Goal: Task Accomplishment & Management: Use online tool/utility

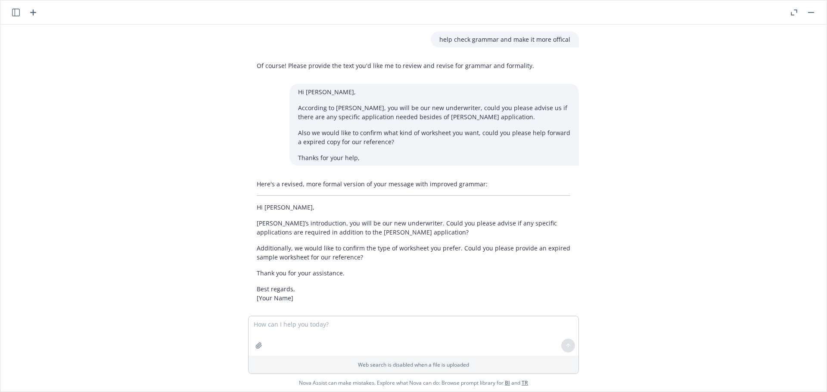
scroll to position [320, 0]
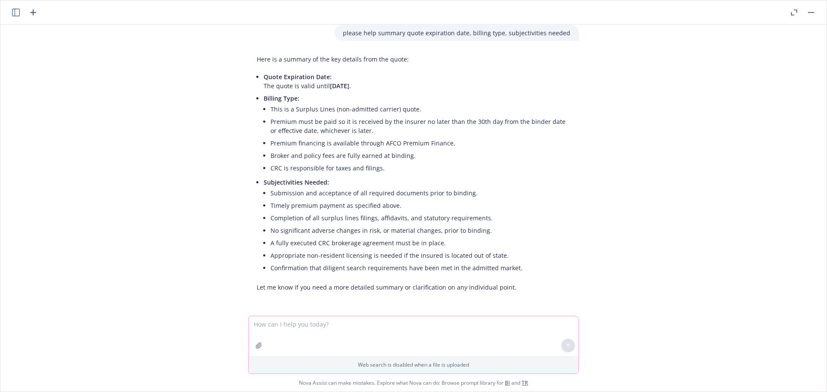
click at [255, 345] on icon "button" at bounding box center [258, 345] width 7 height 7
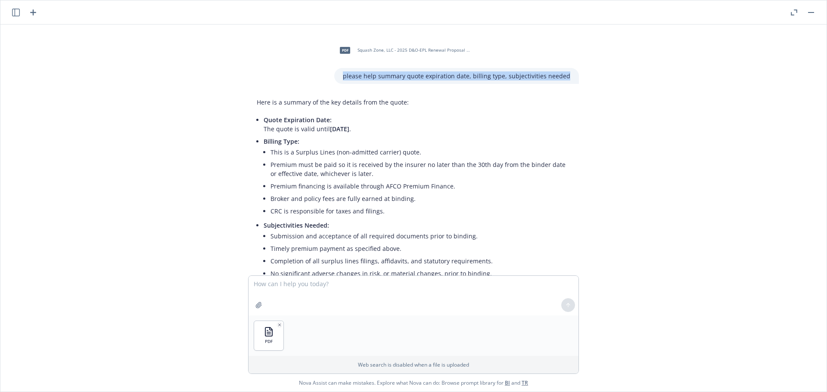
drag, startPoint x: 569, startPoint y: 76, endPoint x: 333, endPoint y: 73, distance: 236.1
click at [333, 73] on div "pdf Squash Zone, LLC - 2025 D&O-EPL Renewal Proposal - Westchester 8.15.25.pdf …" at bounding box center [413, 62] width 345 height 44
copy p "please help summary quote expiration date, billing type, subjectivities needed"
click at [268, 283] on textarea at bounding box center [414, 296] width 330 height 40
paste textarea "please help summary quote expiration date, billing type, subjectivities needed"
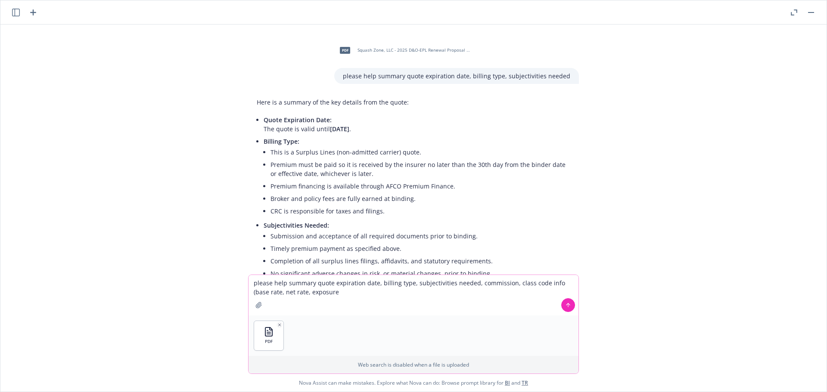
type textarea "please help summary quote expiration date, billing type, subjectivities needed,…"
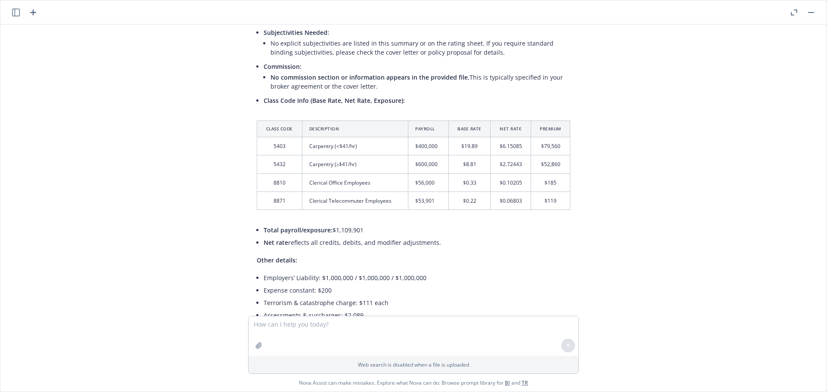
scroll to position [696, 0]
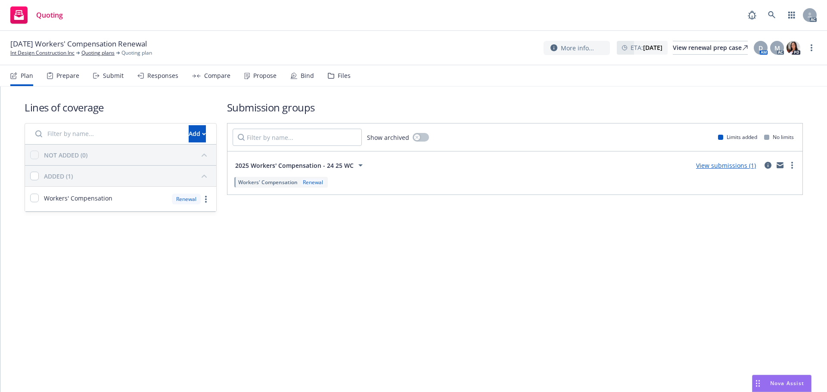
click at [105, 78] on div "Submit" at bounding box center [113, 75] width 21 height 7
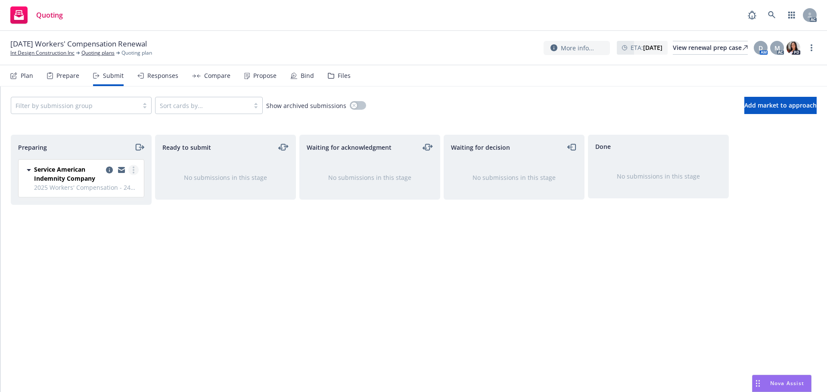
click at [135, 169] on link "more" at bounding box center [133, 170] width 10 height 10
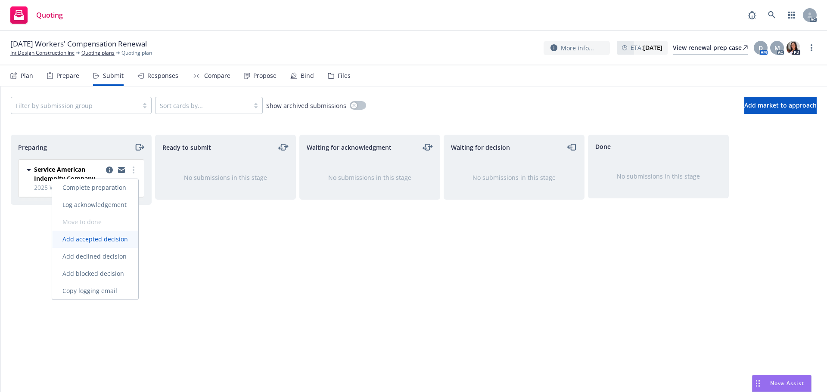
click at [101, 242] on span "Add accepted decision" at bounding box center [95, 239] width 86 height 8
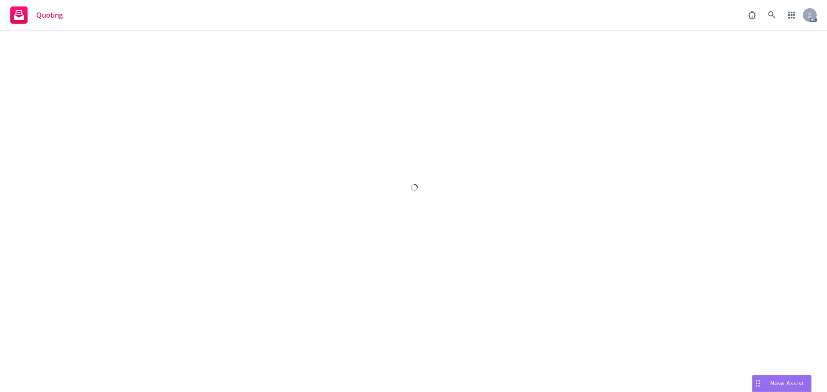
select select "12"
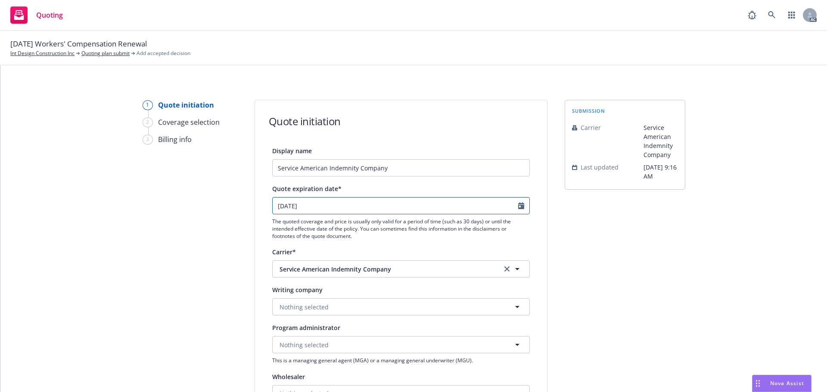
click at [518, 206] on icon "Calendar" at bounding box center [521, 205] width 6 height 7
select select "9"
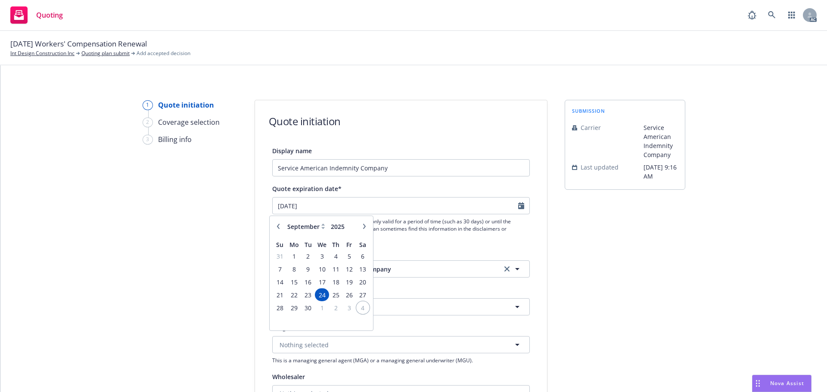
click at [359, 303] on span "4" at bounding box center [363, 308] width 12 height 11
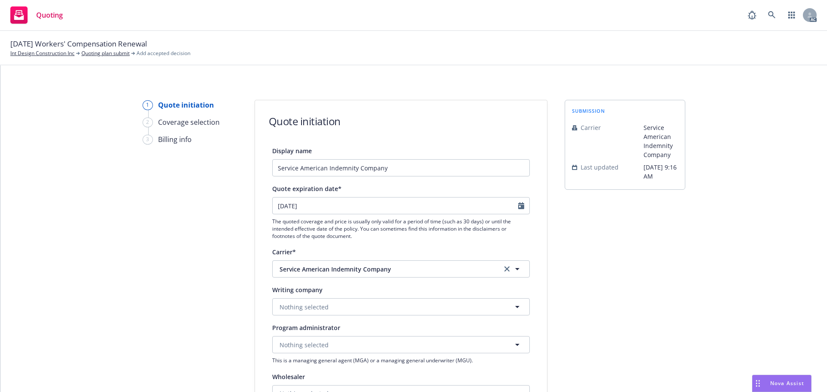
type input "4/10/2025"
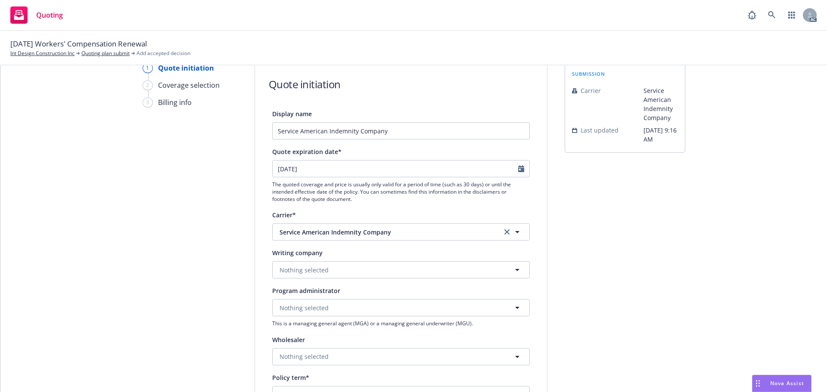
scroll to position [86, 0]
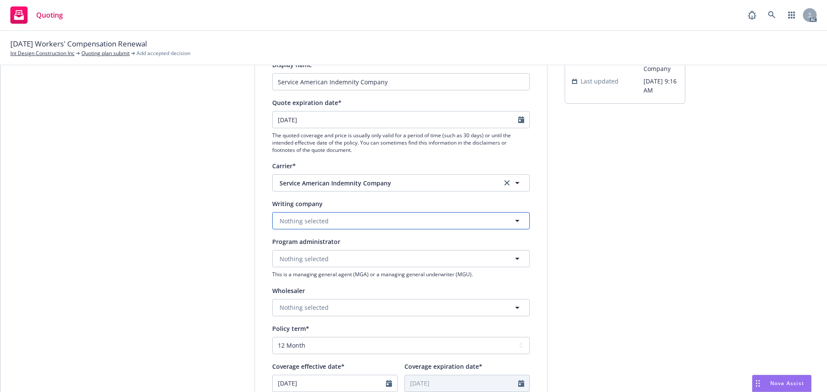
click at [329, 224] on button "Nothing selected" at bounding box center [401, 220] width 258 height 17
click at [339, 249] on strong "Service American Indemnity Company" at bounding box center [338, 245] width 112 height 8
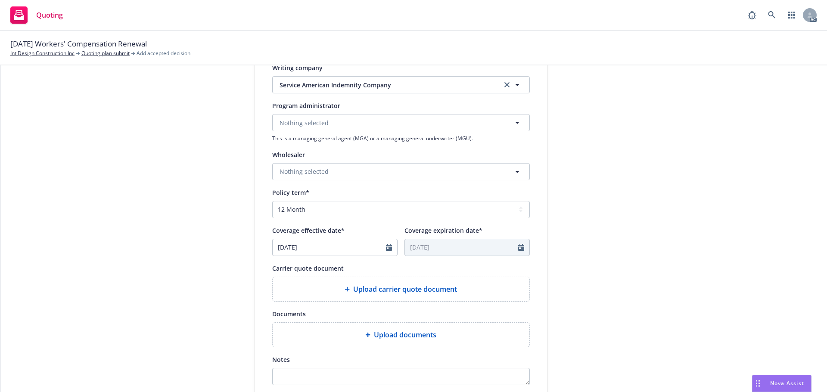
scroll to position [301, 0]
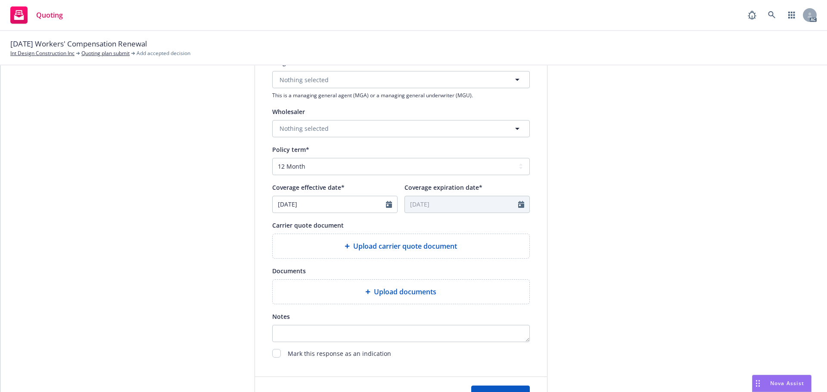
click at [394, 246] on span "Upload carrier quote document" at bounding box center [405, 246] width 104 height 10
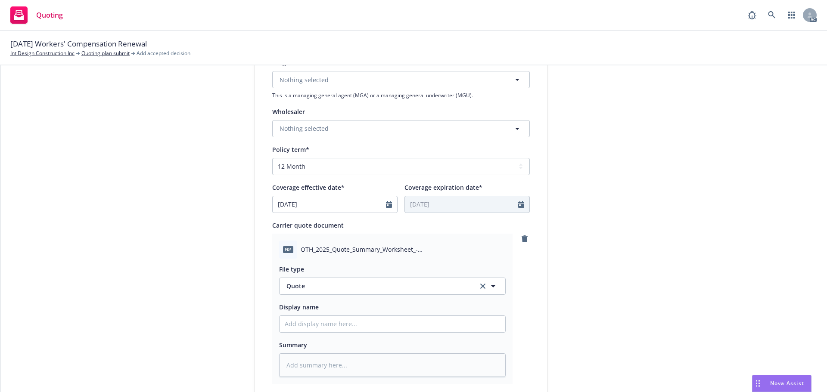
scroll to position [345, 0]
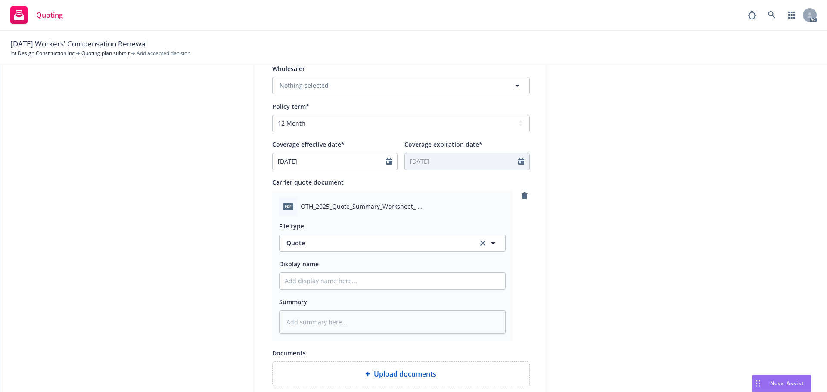
drag, startPoint x: 308, startPoint y: 268, endPoint x: 305, endPoint y: 277, distance: 8.6
click at [308, 269] on div "Display name" at bounding box center [392, 274] width 227 height 31
click at [305, 277] on input "Display name" at bounding box center [393, 281] width 226 height 16
type input "25-26 Workers Compensation Quote"
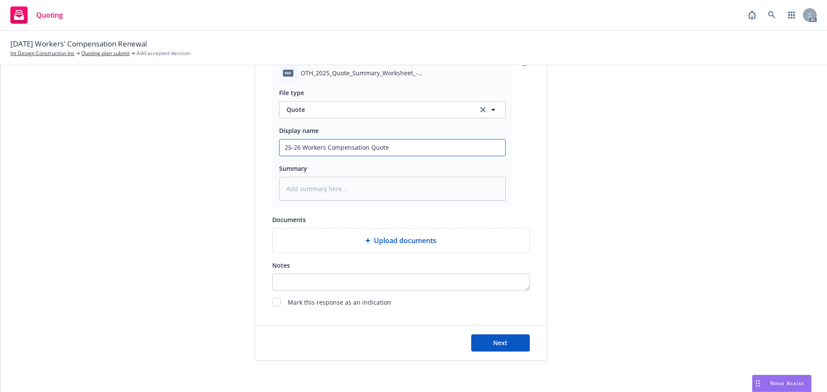
scroll to position [481, 0]
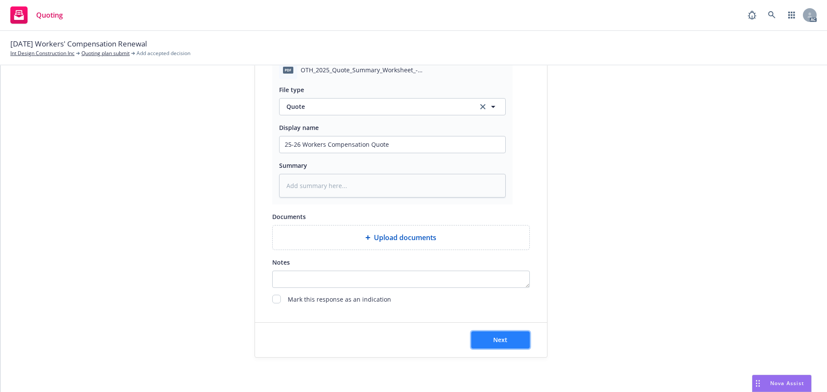
click at [477, 333] on button "Next" at bounding box center [500, 340] width 59 height 17
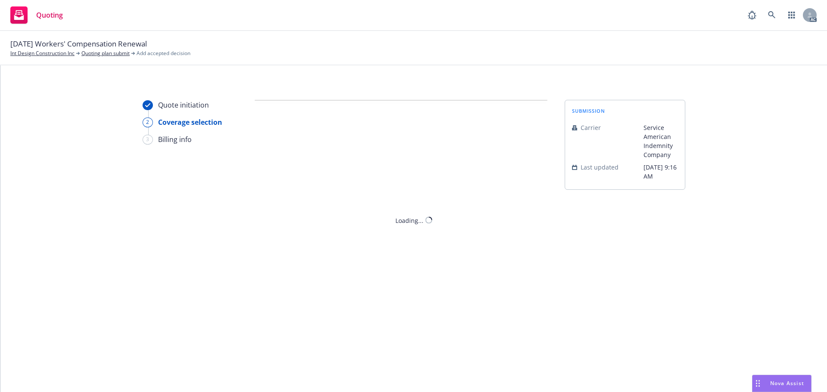
scroll to position [0, 0]
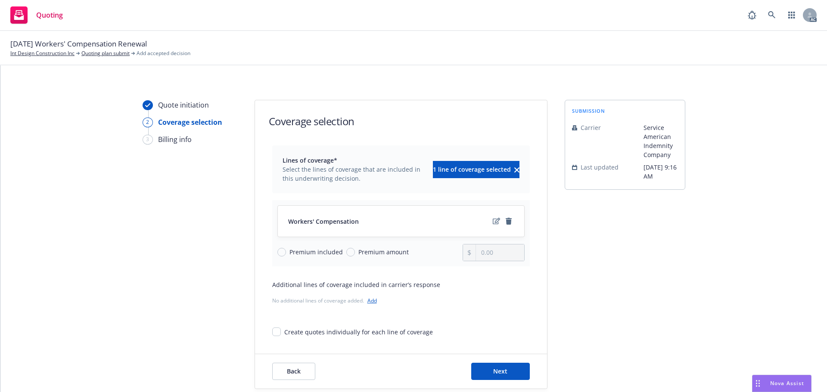
click at [487, 224] on div "Workers' Compensation" at bounding box center [401, 221] width 226 height 10
click at [491, 223] on link "edit" at bounding box center [496, 221] width 10 height 10
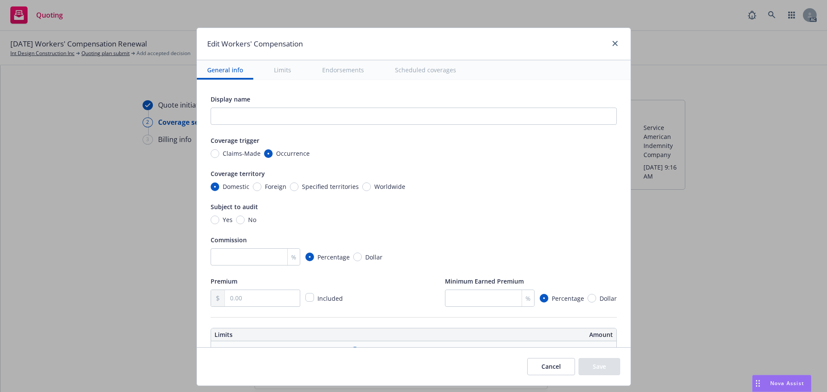
click at [406, 69] on button "Scheduled coverages" at bounding box center [426, 69] width 82 height 19
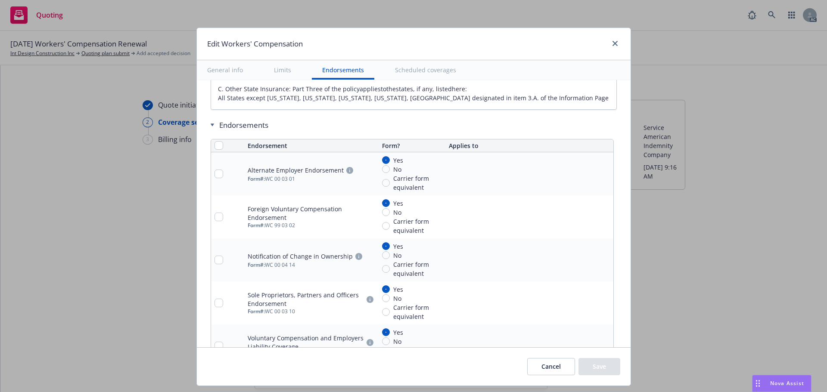
type textarea "x"
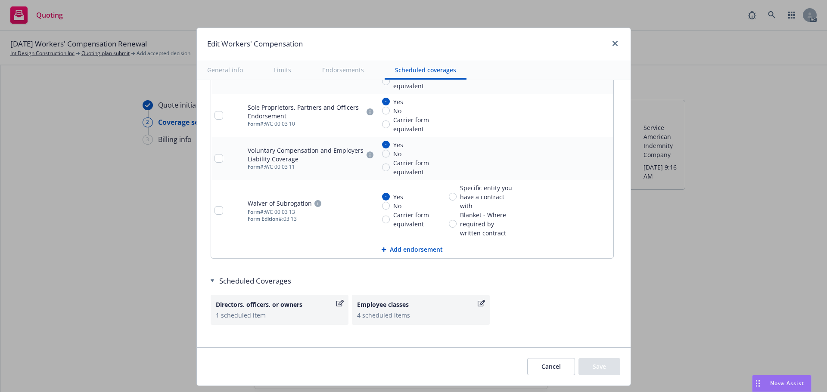
scroll to position [1032, 0]
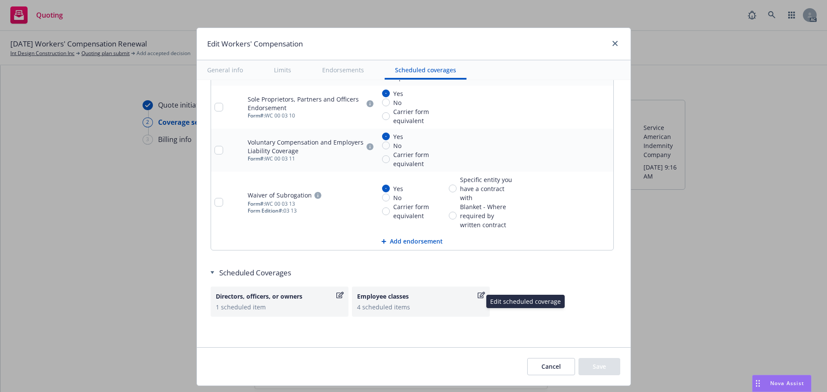
click at [379, 303] on div "4 scheduled items" at bounding box center [420, 307] width 127 height 9
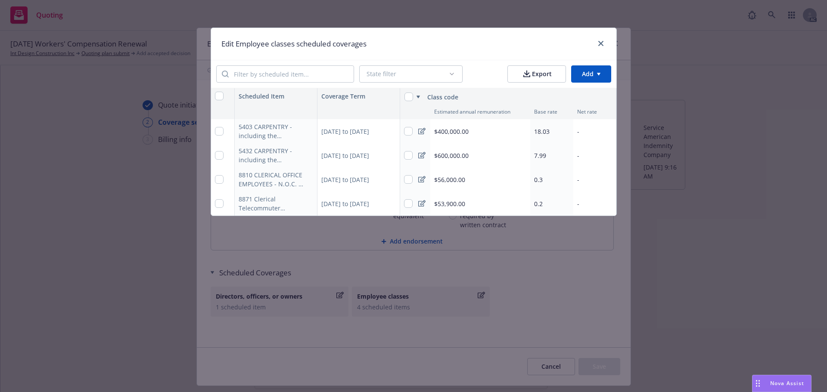
click at [544, 132] on span "18.03" at bounding box center [542, 131] width 16 height 8
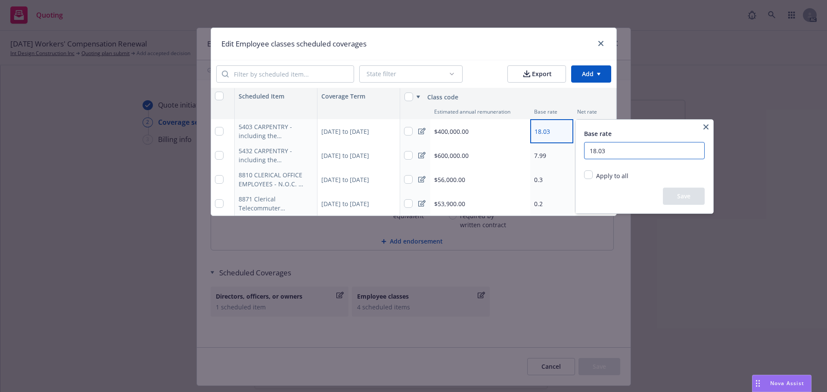
click at [609, 151] on input "18.03" at bounding box center [644, 150] width 121 height 17
type input "1"
type input "19.89"
click at [689, 199] on button "Save" at bounding box center [684, 196] width 42 height 17
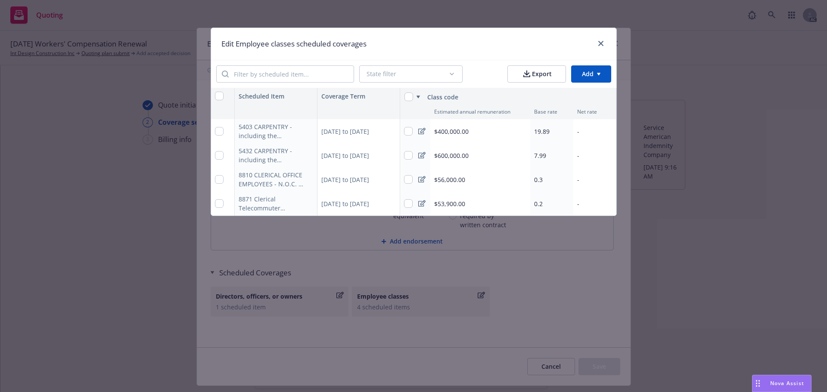
click at [592, 133] on div "-" at bounding box center [594, 131] width 43 height 24
type textarea "x"
click at [593, 128] on div "-" at bounding box center [594, 131] width 43 height 24
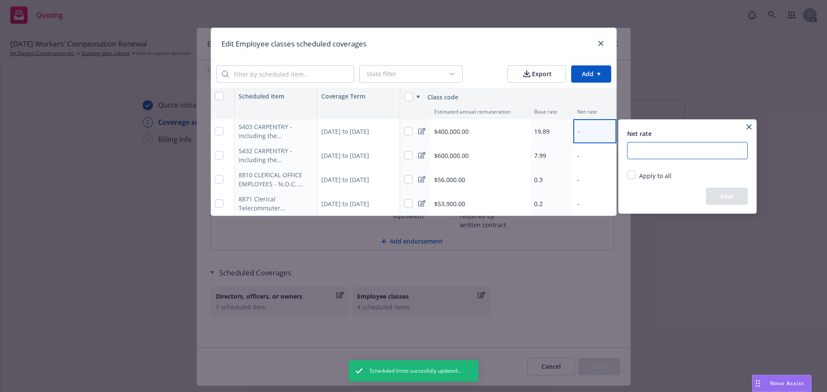
click at [657, 155] on input "number" at bounding box center [687, 150] width 121 height 17
type input "6.15085"
click at [718, 198] on button "Save" at bounding box center [727, 196] width 42 height 17
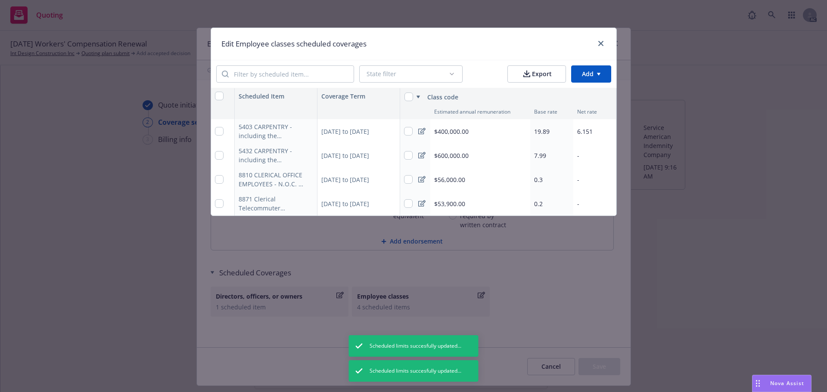
click at [469, 152] on div "$600,000.00" at bounding box center [480, 155] width 100 height 24
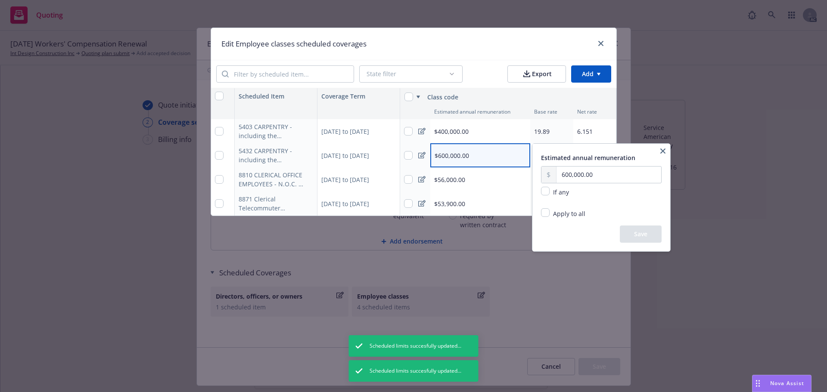
click at [661, 152] on icon "button" at bounding box center [662, 151] width 5 height 5
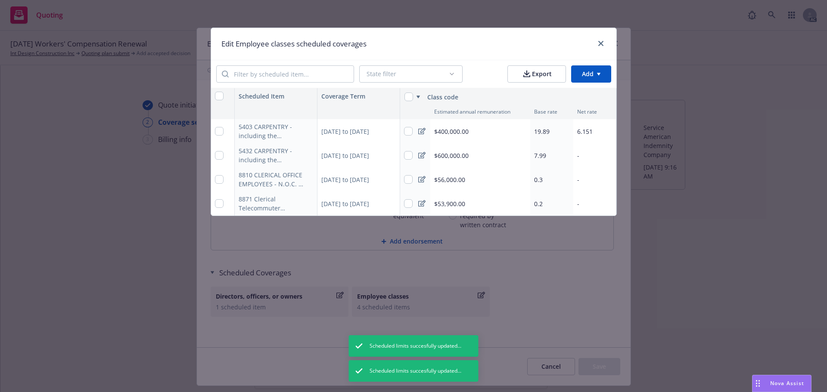
click at [546, 150] on div "7.99" at bounding box center [551, 155] width 43 height 24
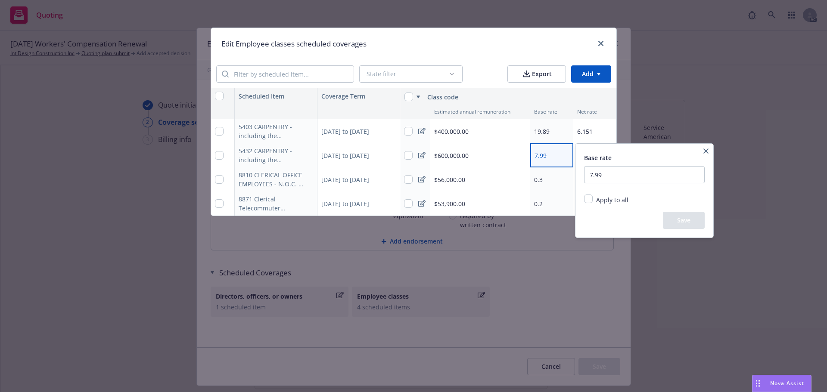
type textarea "x"
drag, startPoint x: 603, startPoint y: 175, endPoint x: 580, endPoint y: 175, distance: 23.3
click at [580, 175] on div "Base rate 7.99 Apply to all Replace existing and empty values Replace only exis…" at bounding box center [644, 191] width 138 height 94
type input "8.81"
click at [685, 221] on button "Save" at bounding box center [684, 220] width 42 height 17
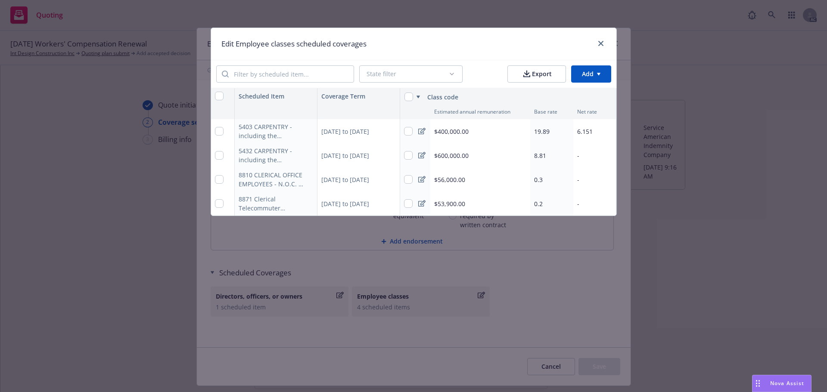
type textarea "x"
click at [595, 152] on div "-" at bounding box center [594, 155] width 43 height 24
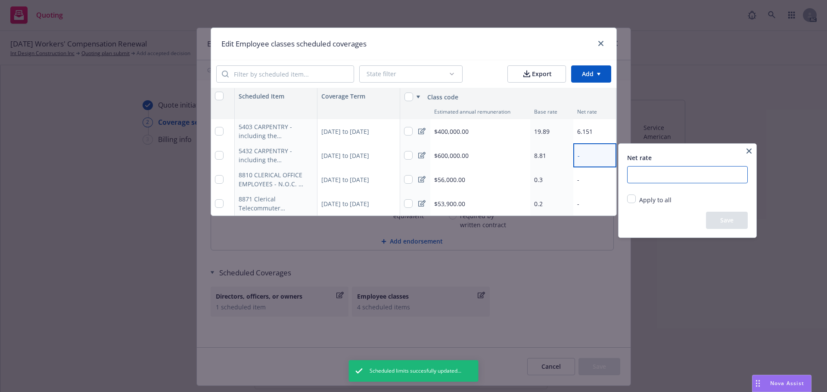
click at [658, 177] on input "number" at bounding box center [687, 174] width 121 height 17
type input "2.72443"
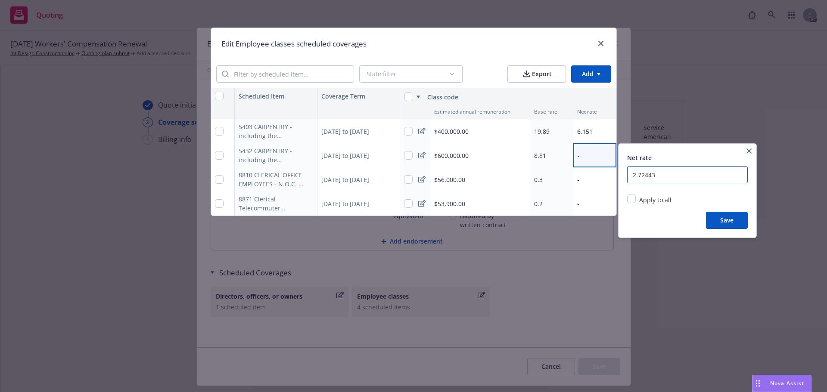
type textarea "x"
type input "2.72443"
click at [718, 221] on button "Save" at bounding box center [727, 220] width 42 height 17
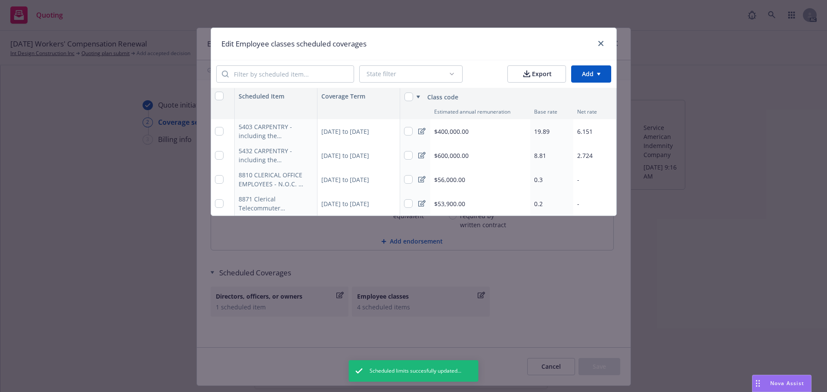
click at [552, 182] on div "0.3" at bounding box center [551, 180] width 43 height 24
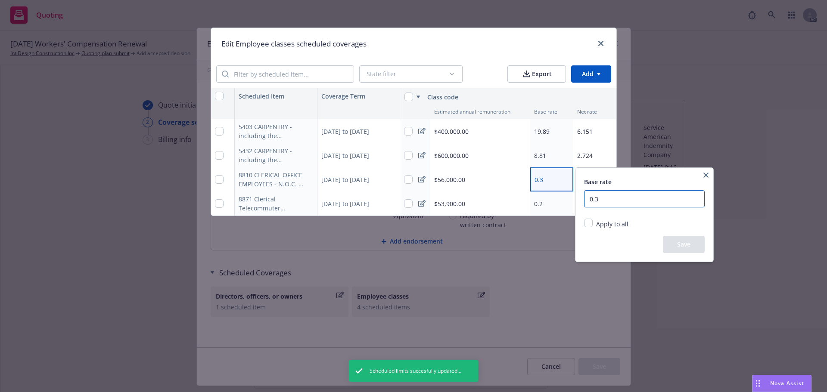
click at [624, 196] on input "0.3" at bounding box center [644, 198] width 121 height 17
type textarea "x"
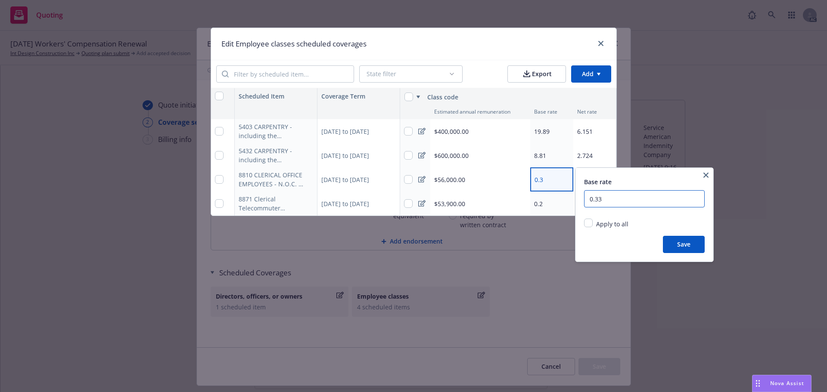
type input "0.33"
click at [683, 240] on button "Save" at bounding box center [684, 244] width 42 height 17
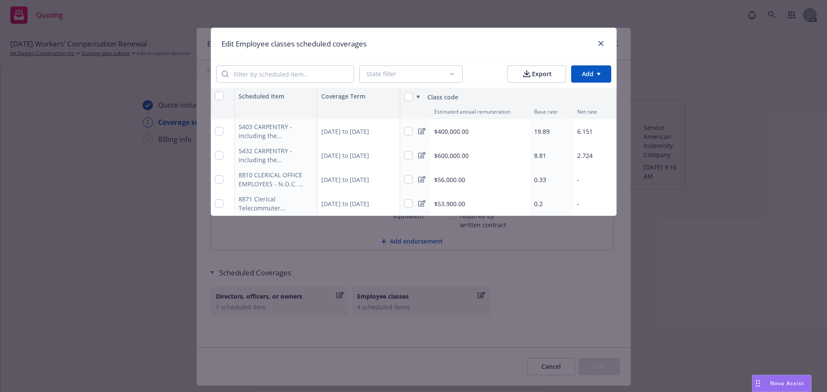
type textarea "x"
click at [589, 183] on div "-" at bounding box center [594, 180] width 43 height 24
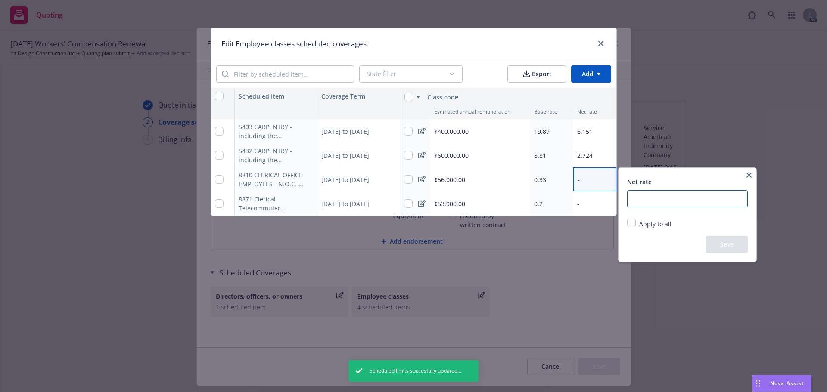
click at [661, 204] on input "number" at bounding box center [687, 198] width 121 height 17
type input "0.10205"
click at [720, 238] on button "Save" at bounding box center [727, 244] width 42 height 17
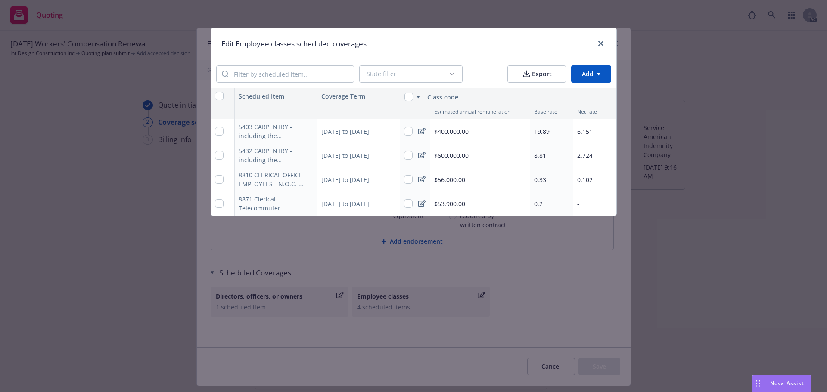
type textarea "x"
drag, startPoint x: 492, startPoint y: 205, endPoint x: 481, endPoint y: 207, distance: 11.3
click at [492, 205] on div "$53,900.00" at bounding box center [480, 204] width 100 height 24
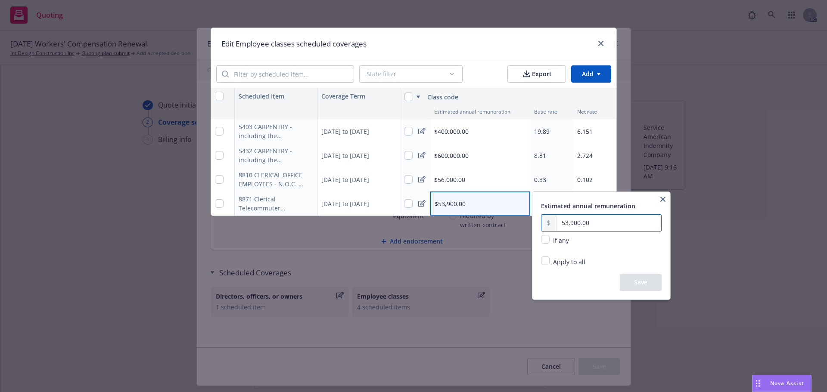
click at [580, 222] on input "53,900.00" at bounding box center [608, 223] width 105 height 16
type input "53,901.00"
click at [633, 287] on button "Save" at bounding box center [641, 282] width 42 height 17
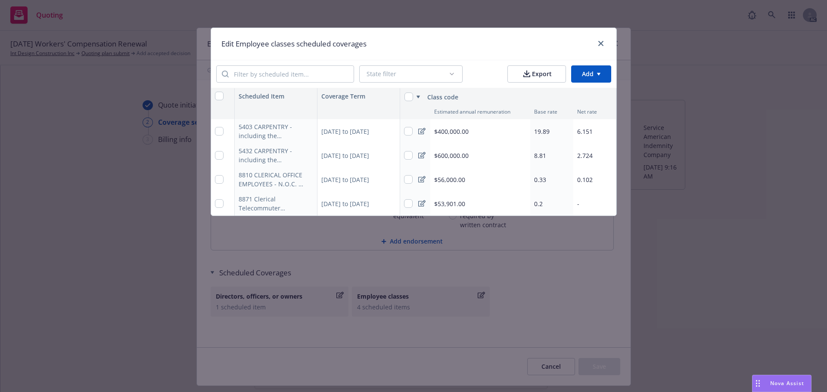
type textarea "x"
click at [548, 199] on div "0.2" at bounding box center [551, 204] width 43 height 24
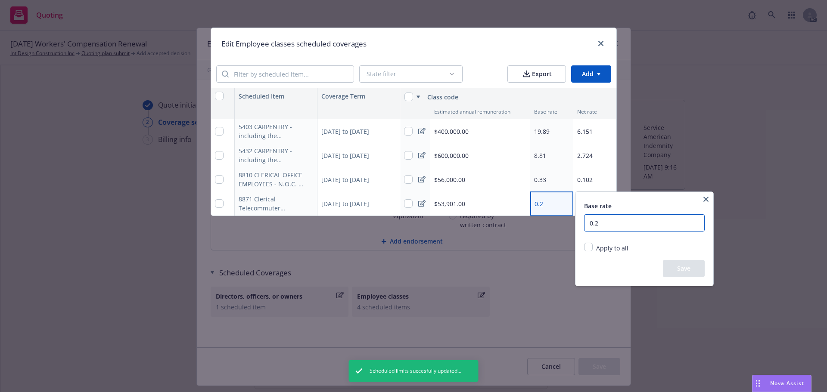
click at [621, 220] on input "0.2" at bounding box center [644, 222] width 121 height 17
type input "0.22"
click at [684, 270] on button "Save" at bounding box center [684, 268] width 42 height 17
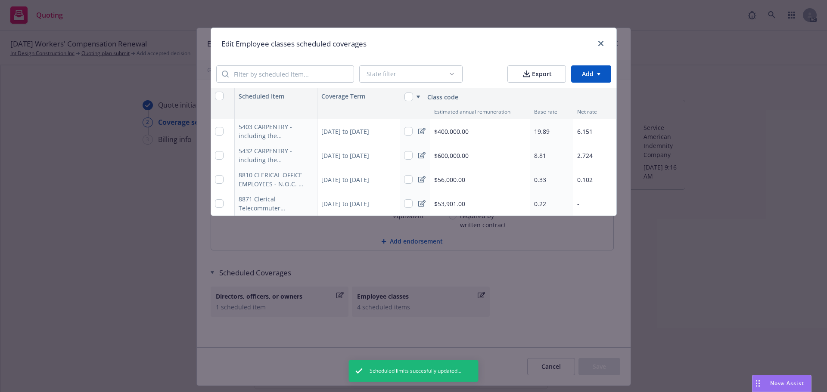
type textarea "x"
drag, startPoint x: 577, startPoint y: 199, endPoint x: 597, endPoint y: 216, distance: 26.3
click at [578, 199] on div "-" at bounding box center [578, 203] width 2 height 9
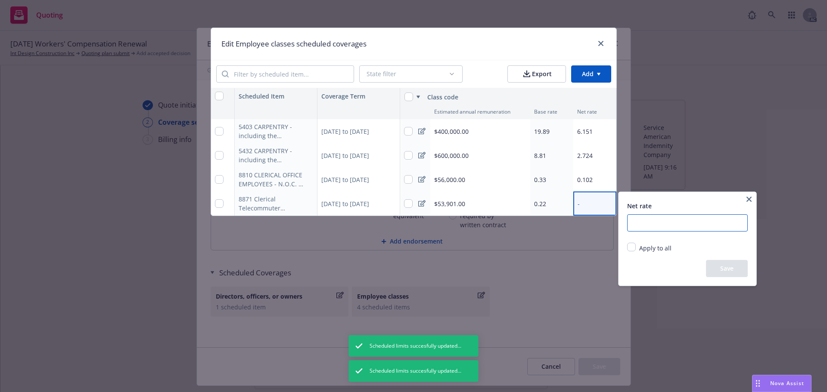
click at [655, 228] on input "number" at bounding box center [687, 222] width 121 height 17
type input "0.06803"
click at [729, 269] on button "Save" at bounding box center [727, 268] width 42 height 17
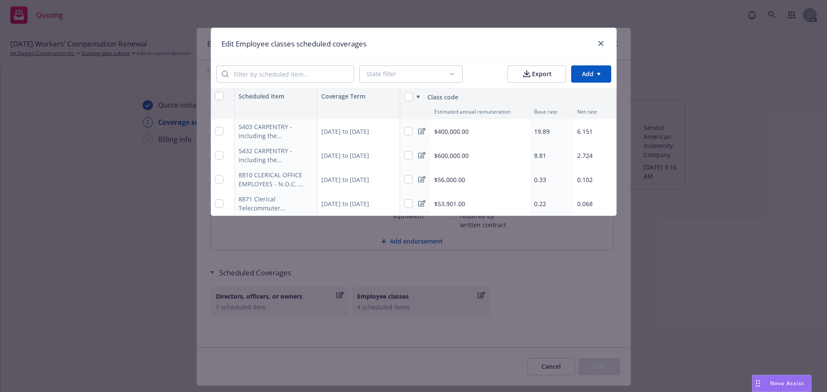
type textarea "x"
click at [602, 41] on icon "close" at bounding box center [600, 43] width 5 height 5
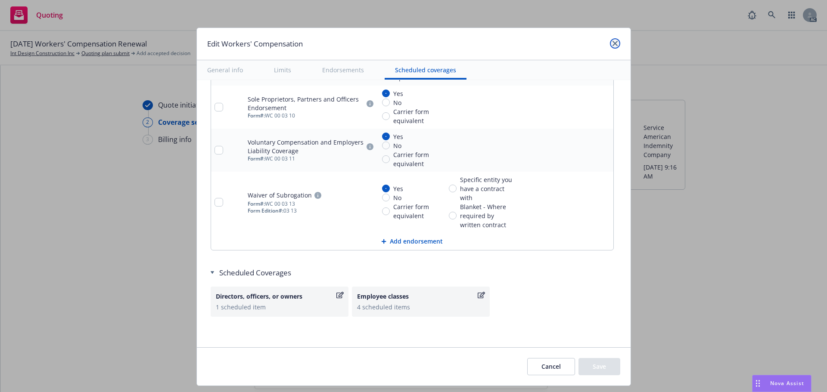
click at [612, 41] on icon "close" at bounding box center [614, 43] width 5 height 5
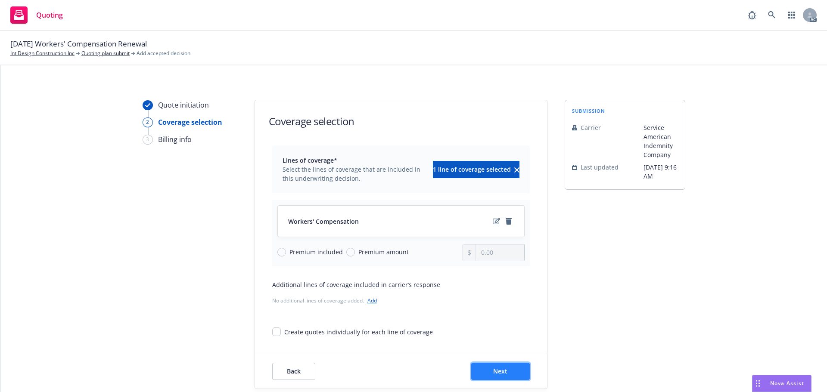
click at [493, 373] on span "Next" at bounding box center [500, 371] width 14 height 8
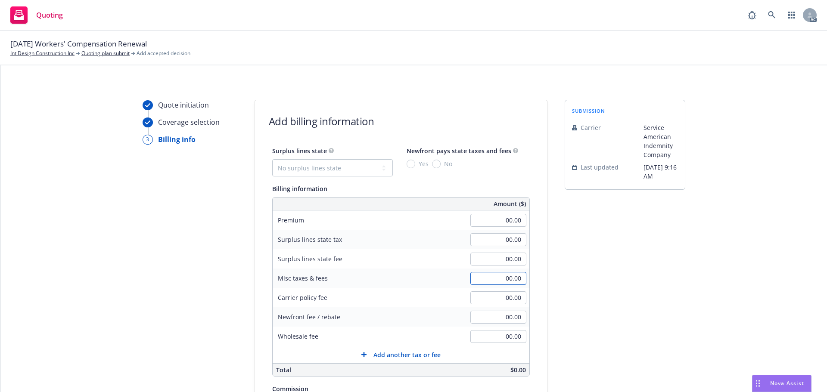
click at [486, 274] on input "00.00" at bounding box center [498, 278] width 56 height 13
type input "2,089.00"
click at [583, 273] on div "submission Carrier Service American Indemnity Company Last updated 5/7, 9:16 AM" at bounding box center [625, 320] width 121 height 441
click at [489, 224] on input "00.00" at bounding box center [498, 220] width 56 height 13
click at [615, 269] on div "submission Carrier Service American Indemnity Company Last updated 5/7, 9:16 AM" at bounding box center [625, 320] width 121 height 441
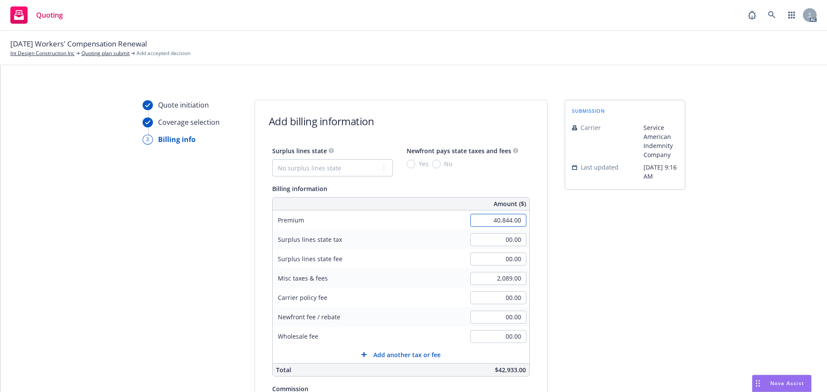
click at [485, 220] on input "40,844.00" at bounding box center [498, 220] width 56 height 13
click at [591, 269] on div "submission Carrier Service American Indemnity Company Last updated 5/7, 9:16 AM" at bounding box center [625, 320] width 121 height 441
click at [483, 221] on input "41,044.00" at bounding box center [498, 220] width 56 height 13
type input "41,466.00"
click at [613, 291] on div "submission Carrier Service American Indemnity Company Last updated 5/7, 9:16 AM" at bounding box center [625, 320] width 121 height 441
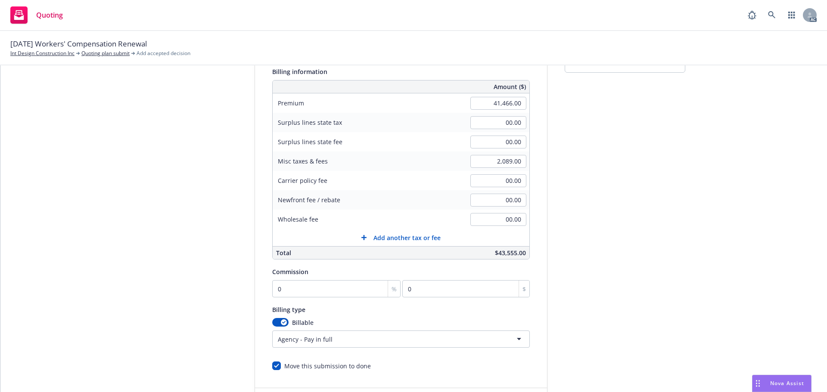
scroll to position [129, 0]
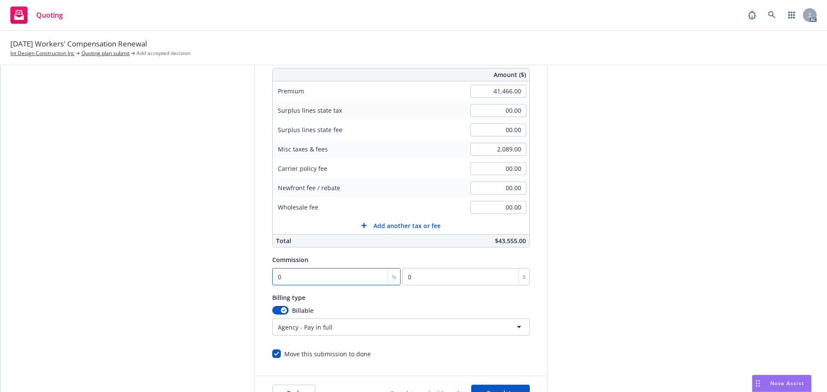
click at [344, 275] on input "0" at bounding box center [336, 276] width 129 height 17
type input "1"
type input "414.66"
type input "12"
type input "4975.92"
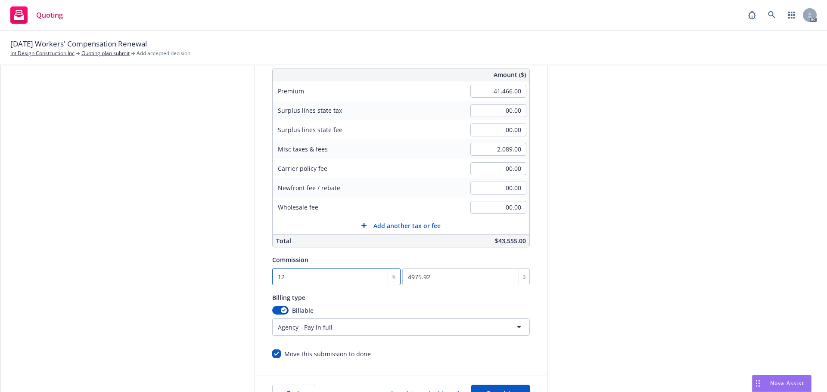
type input "12"
click at [768, 283] on div "Quote initiation Coverage selection 3 Billing info Add billing information Surp…" at bounding box center [414, 191] width 806 height 441
click at [347, 333] on html "Quoting AC 10/04/25 Workers' Compensation Renewal Int Design Construction Inc Q…" at bounding box center [413, 196] width 827 height 392
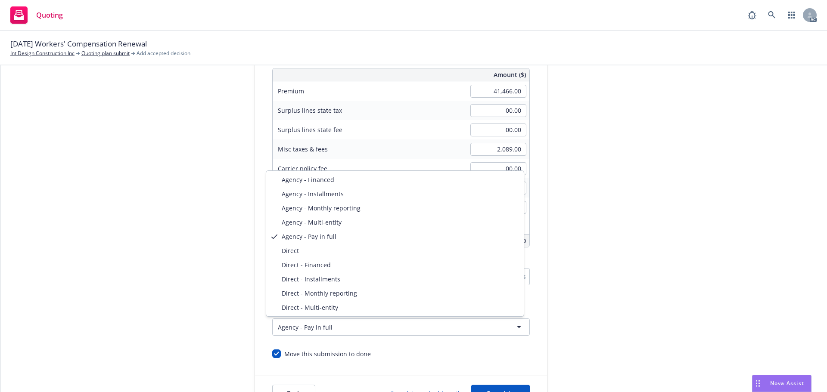
select select "DIRECT"
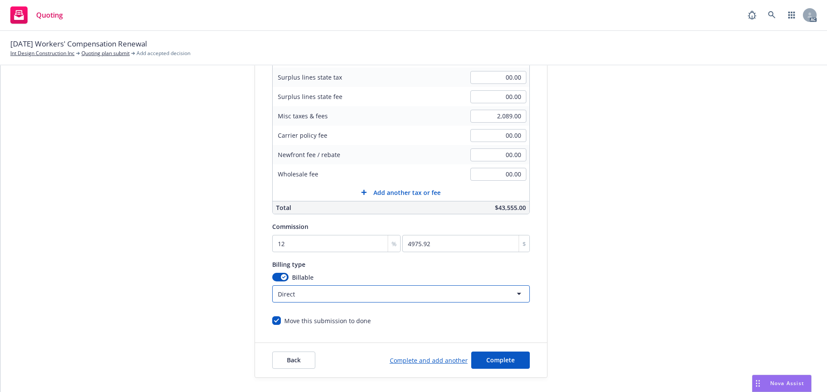
scroll to position [183, 0]
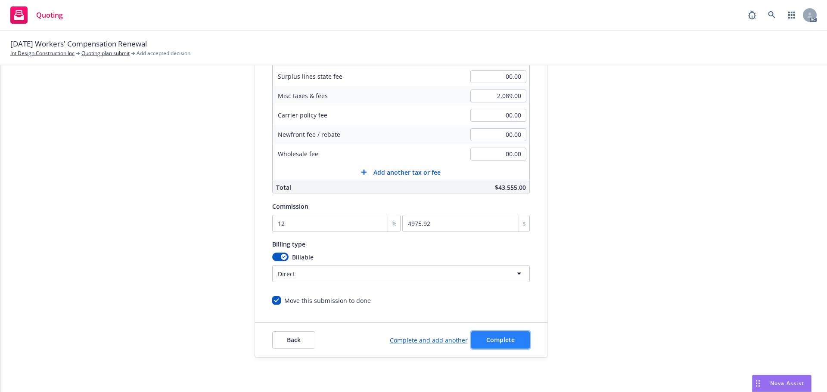
click at [501, 345] on button "Complete" at bounding box center [500, 340] width 59 height 17
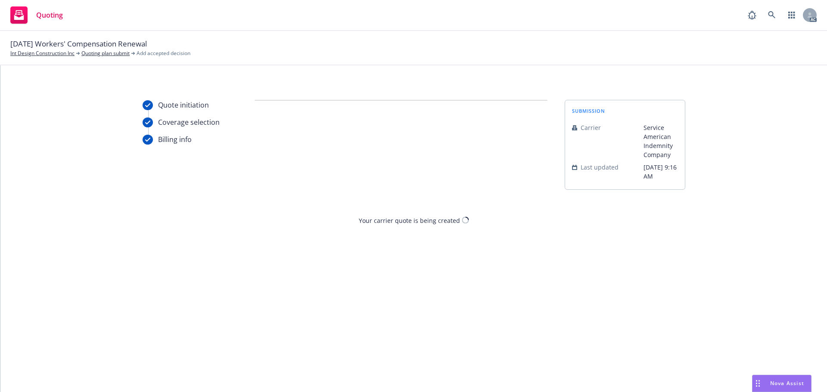
scroll to position [0, 0]
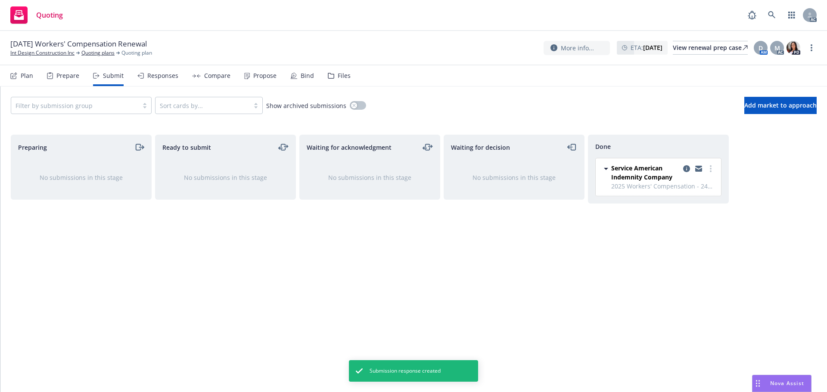
click at [244, 71] on div "Propose" at bounding box center [260, 75] width 32 height 21
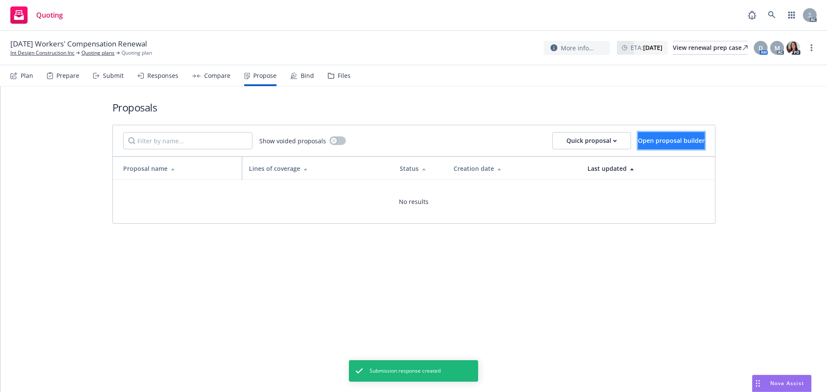
click at [638, 146] on button "Open proposal builder" at bounding box center [671, 140] width 67 height 17
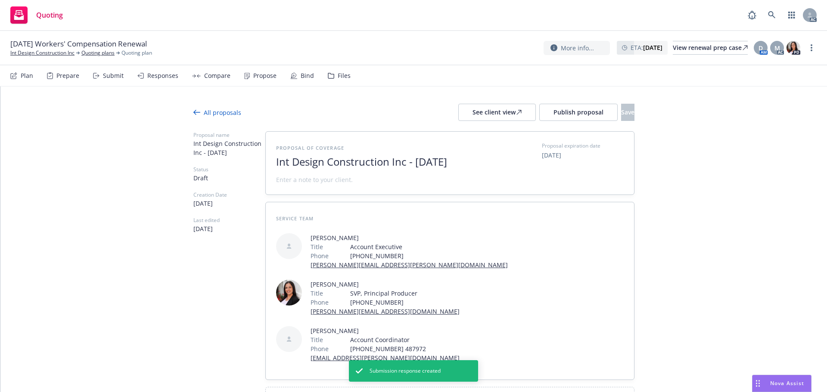
drag, startPoint x: 475, startPoint y: 162, endPoint x: 173, endPoint y: 152, distance: 302.5
click at [173, 152] on div "All proposals See client view Publish proposal Save Proposal name Int Design Co…" at bounding box center [413, 275] width 827 height 377
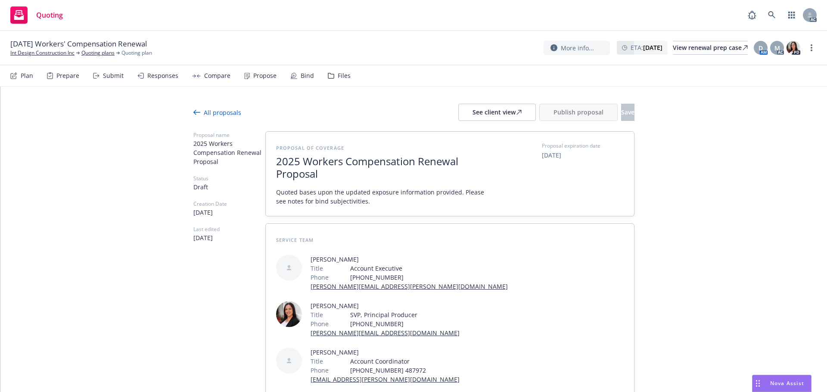
scroll to position [47, 0]
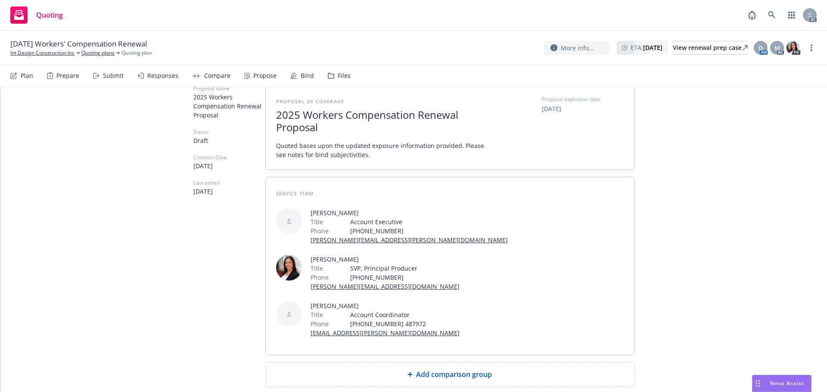
click at [446, 370] on span "Add comparison group" at bounding box center [454, 375] width 76 height 10
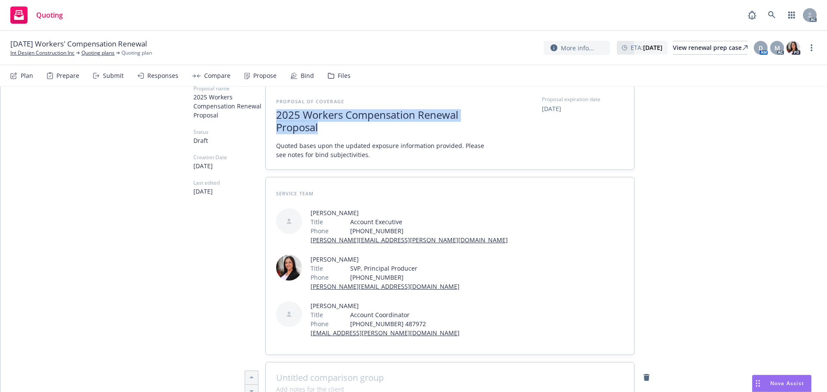
drag, startPoint x: 326, startPoint y: 127, endPoint x: 225, endPoint y: 98, distance: 104.5
copy span "2025 Workers Compensation Renewal Proposal"
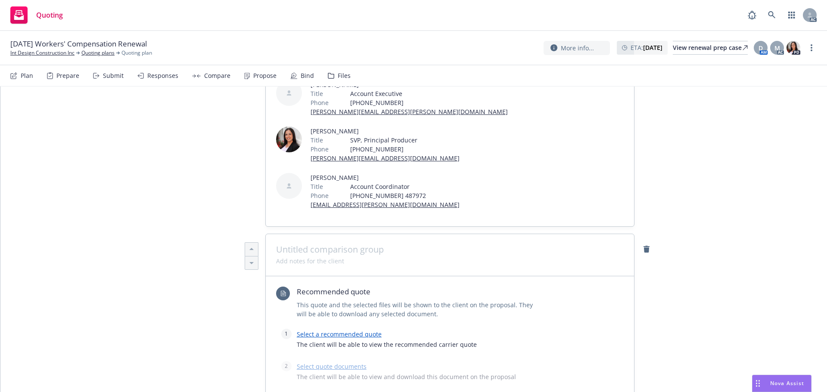
scroll to position [176, 0]
type textarea "x"
click at [308, 244] on span at bounding box center [450, 249] width 348 height 10
paste span
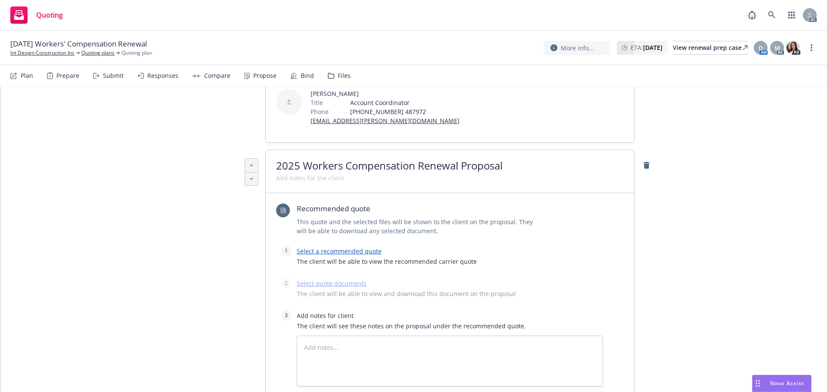
scroll to position [262, 0]
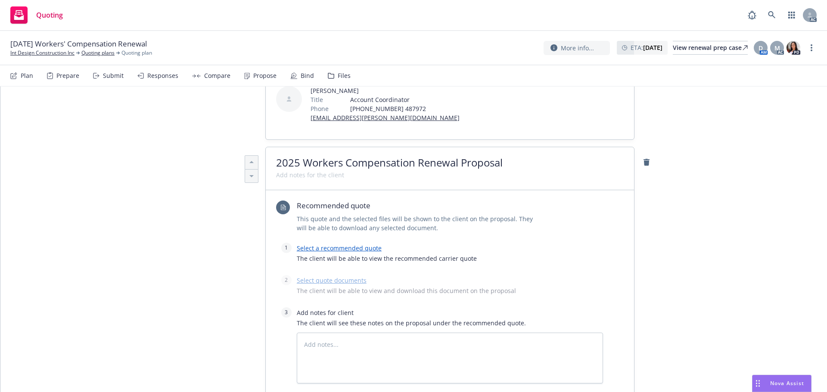
click at [345, 244] on link "Select a recommended quote" at bounding box center [339, 248] width 85 height 8
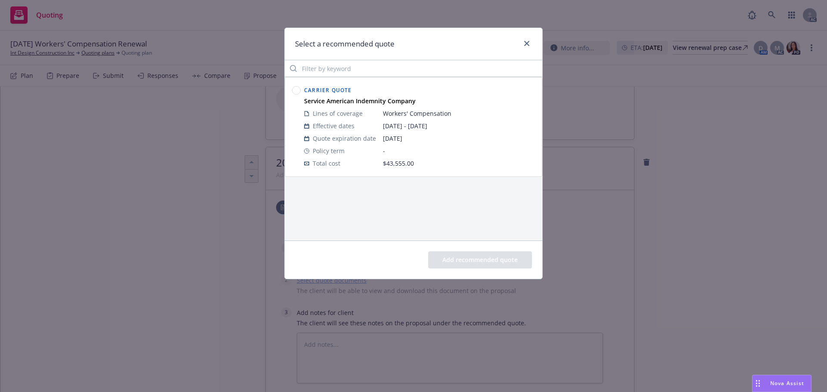
click at [298, 91] on circle at bounding box center [296, 91] width 8 height 8
click at [497, 259] on button "Add recommended quote" at bounding box center [480, 260] width 104 height 17
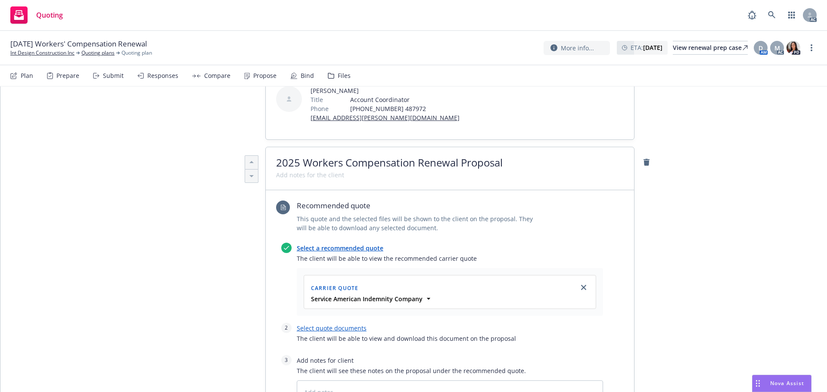
click at [344, 324] on link "Select quote documents" at bounding box center [332, 328] width 70 height 8
type textarea "x"
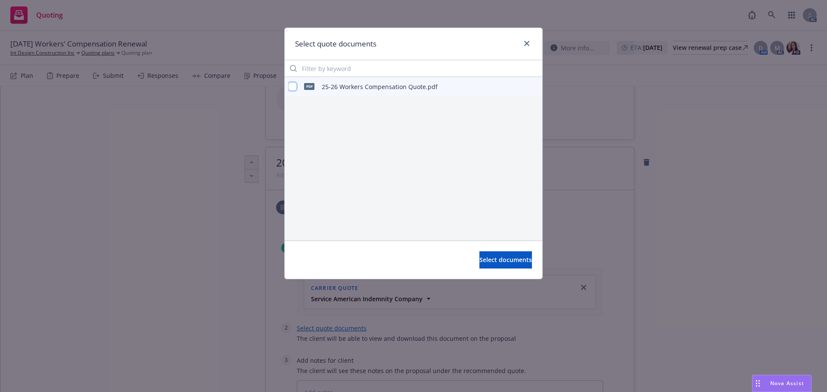
click at [292, 85] on input "checkbox" at bounding box center [292, 86] width 9 height 9
checkbox input "true"
click at [484, 249] on div "Select documents" at bounding box center [414, 260] width 258 height 38
click at [488, 261] on span "Select documents" at bounding box center [505, 260] width 53 height 8
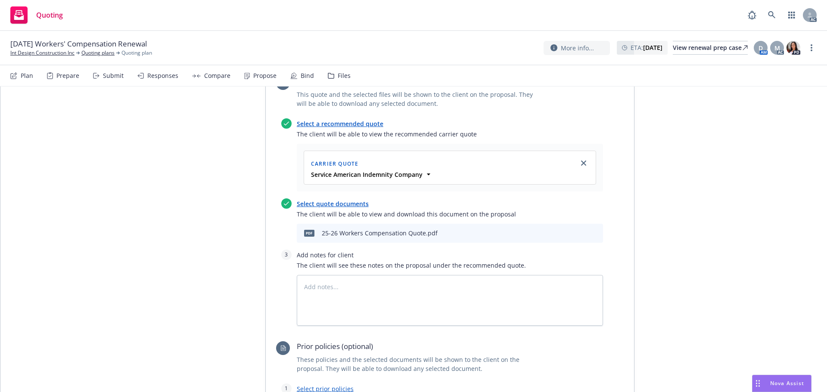
scroll to position [391, 0]
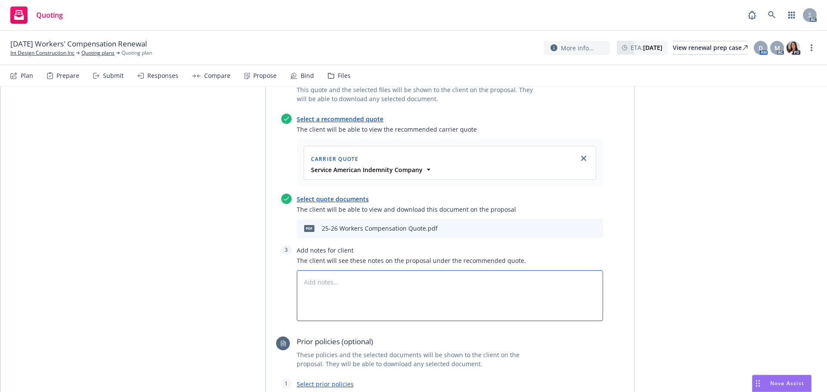
click at [383, 270] on textarea at bounding box center [450, 295] width 306 height 51
type textarea "x"
type textarea "B"
type textarea "x"
type textarea "Bi"
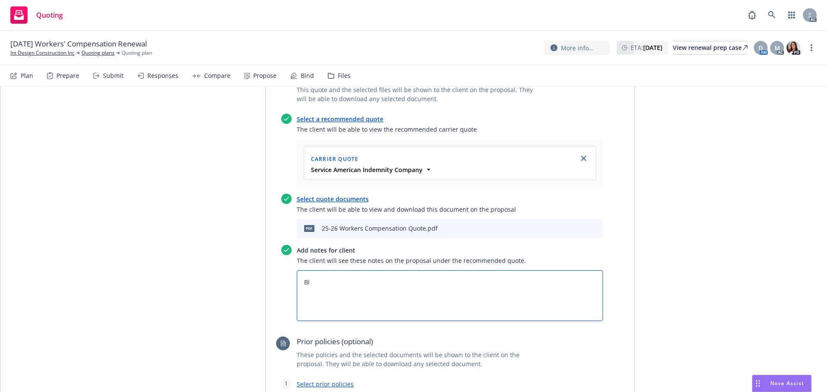
type textarea "x"
type textarea "Bin"
type textarea "x"
type textarea "Bind"
type textarea "x"
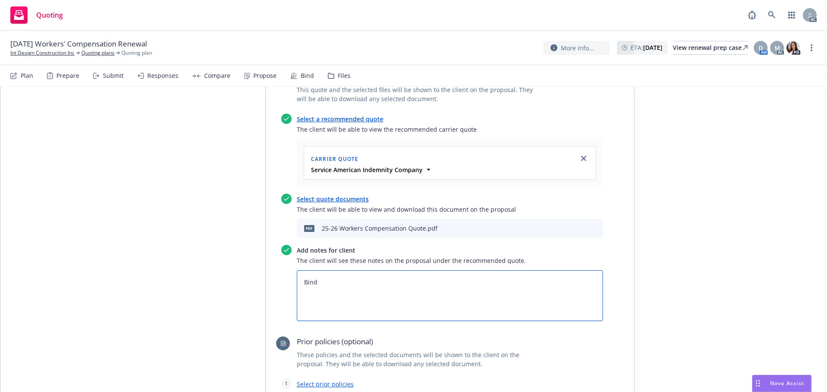
type textarea "Bind"
type textarea "x"
type textarea "Bind S"
type textarea "x"
type textarea "Bind Su"
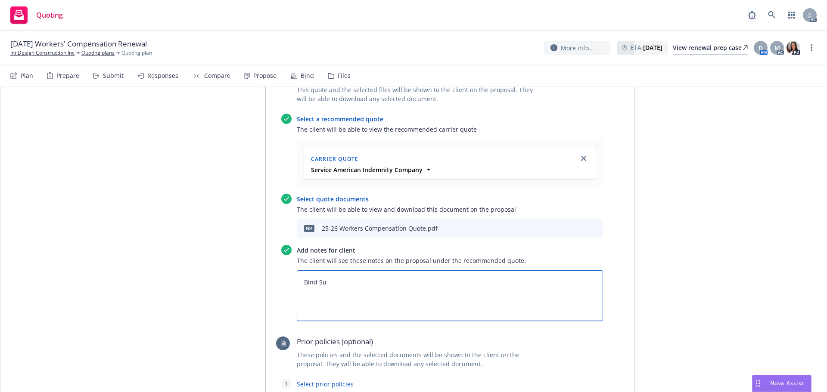
type textarea "x"
type textarea "Bind Sub"
type textarea "x"
type textarea "Bind Subj"
type textarea "x"
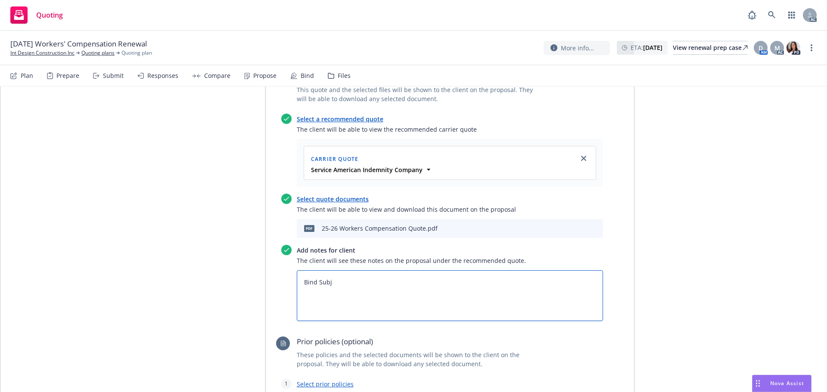
type textarea "Bind Subje"
type textarea "x"
type textarea "Bind Subjec"
type textarea "x"
type textarea "Bind Subject"
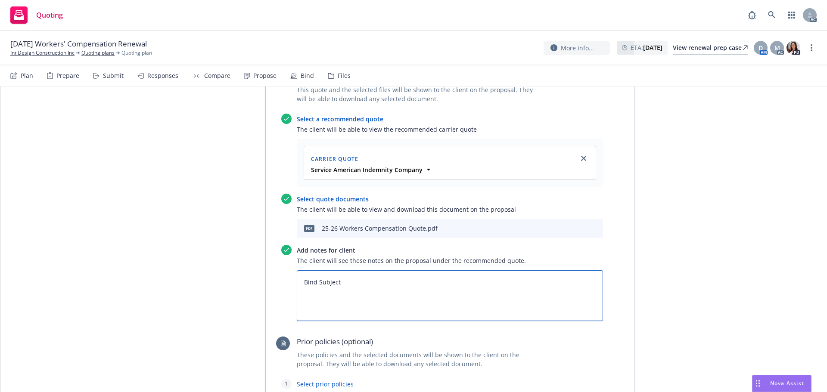
type textarea "x"
type textarea "Bind Subjecti"
type textarea "x"
type textarea "Bind Subject"
type textarea "x"
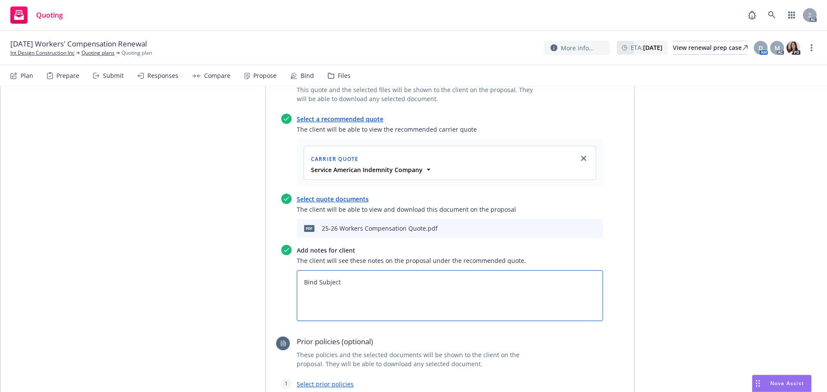
type textarea "Bind Subjec"
type textarea "x"
type textarea "Bind Subje"
type textarea "x"
type textarea "Bind Subj"
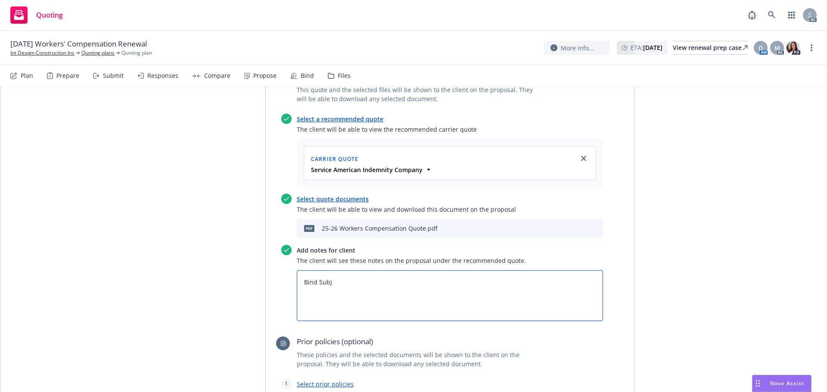
type textarea "x"
type textarea "Bind Sub"
type textarea "x"
type textarea "Bind Su"
type textarea "x"
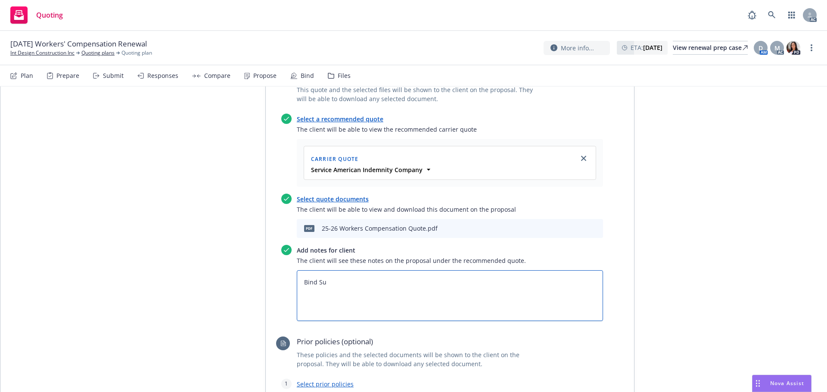
type textarea "Bind S"
type textarea "x"
type textarea "Bind"
type textarea "x"
type textarea "Bind"
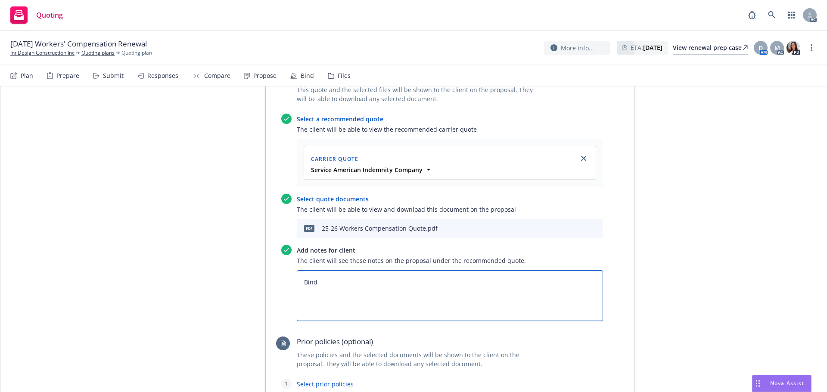
type textarea "x"
type textarea "Bin"
type textarea "x"
type textarea "Bi"
type textarea "x"
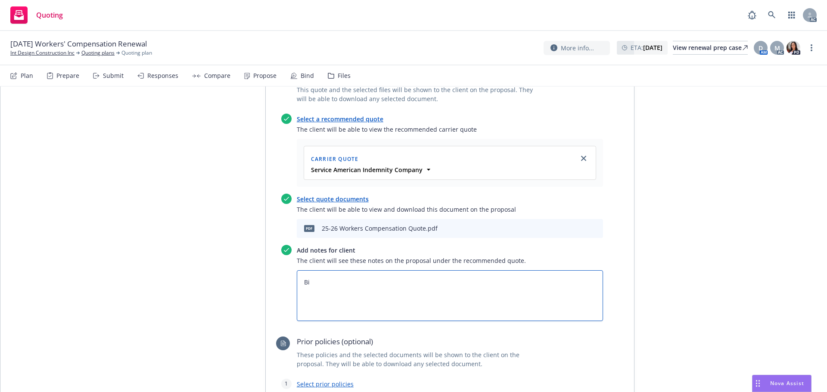
type textarea "B"
type textarea "x"
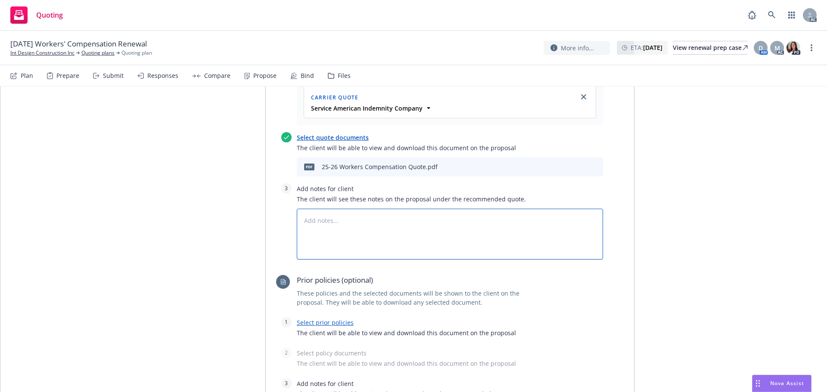
scroll to position [520, 0]
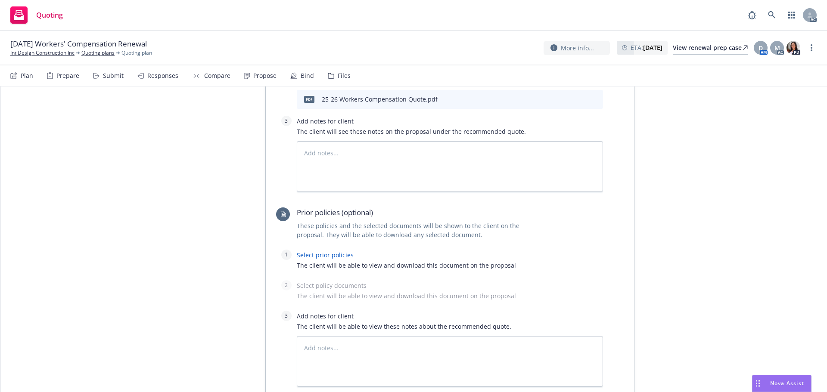
click at [324, 251] on link "Select prior policies" at bounding box center [325, 255] width 57 height 8
type textarea "x"
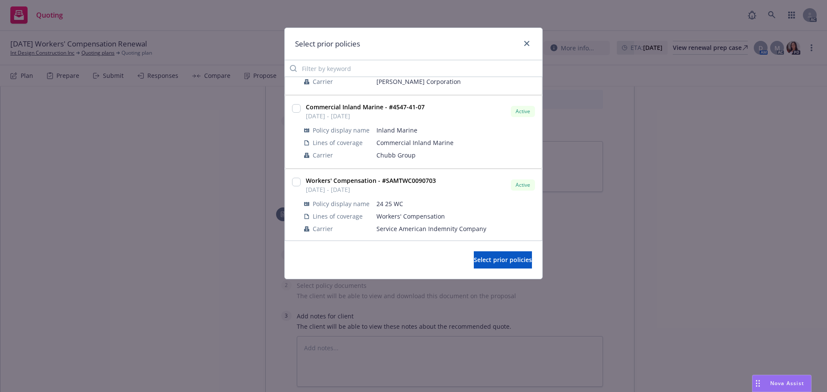
scroll to position [138, 0]
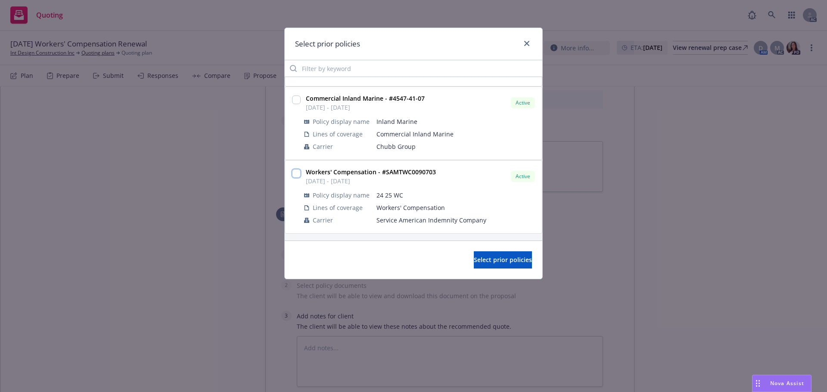
click at [292, 174] on input "checkbox" at bounding box center [296, 173] width 9 height 9
checkbox input "true"
click at [496, 264] on button "Select prior policies" at bounding box center [503, 260] width 58 height 17
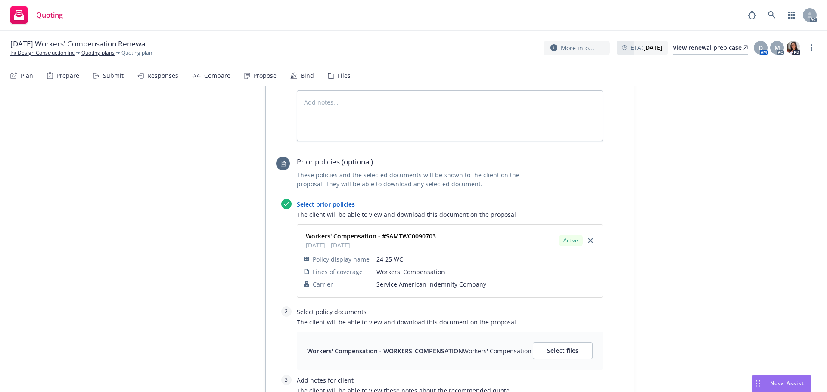
scroll to position [650, 0]
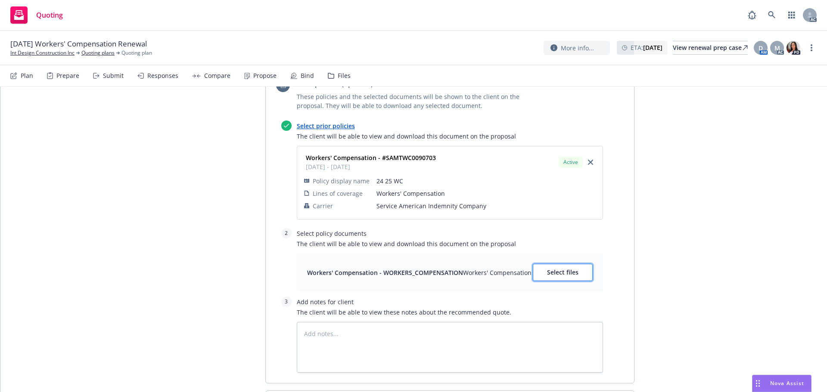
click at [565, 268] on span "Select files" at bounding box center [562, 272] width 31 height 8
type textarea "x"
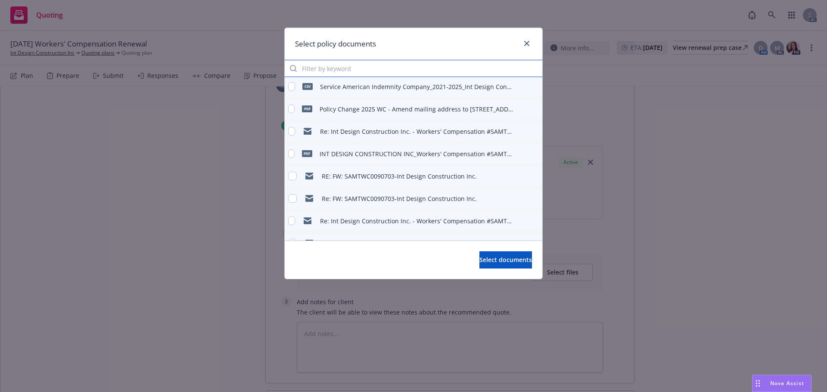
click at [328, 75] on input "Filter by keyword" at bounding box center [414, 68] width 258 height 17
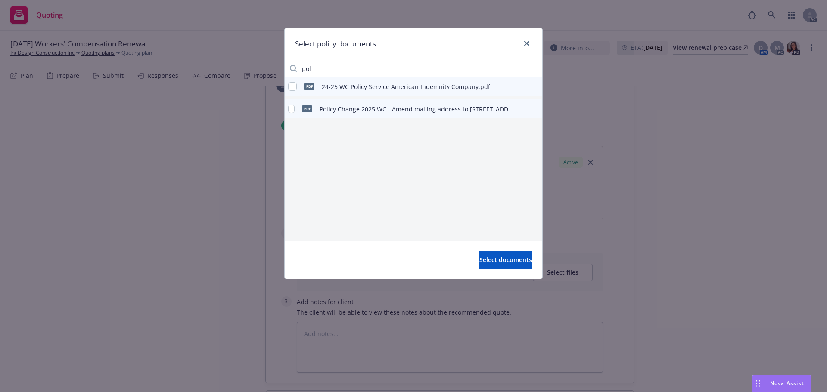
type input "pol"
click at [292, 85] on input "checkbox" at bounding box center [292, 86] width 9 height 9
checkbox input "true"
click at [500, 262] on span "Select documents" at bounding box center [505, 260] width 53 height 8
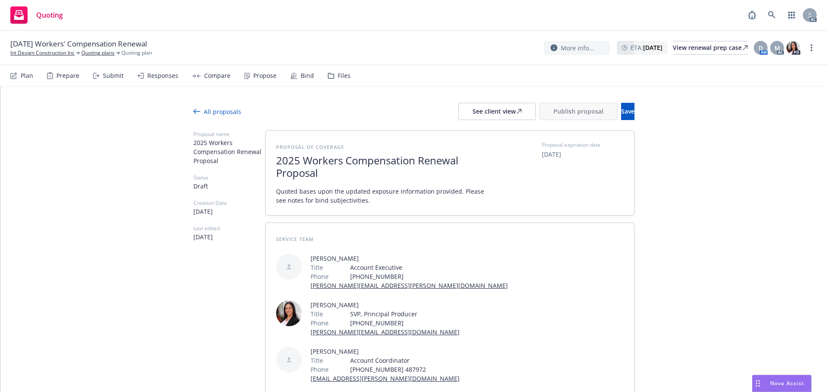
scroll to position [0, 0]
click at [458, 111] on button "See client view" at bounding box center [497, 112] width 78 height 17
type textarea "x"
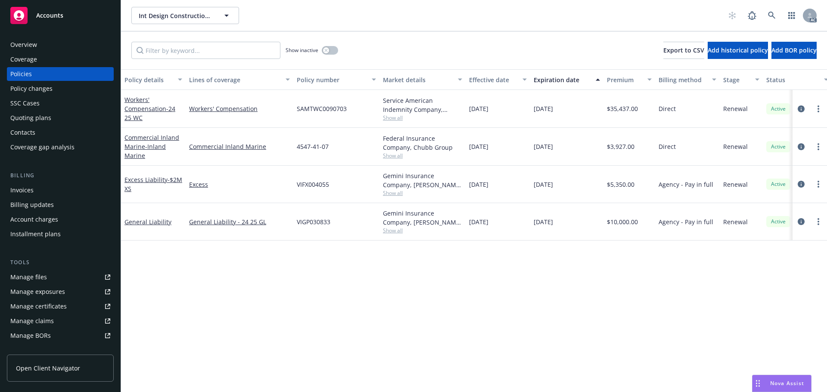
click at [395, 117] on span "Show all" at bounding box center [422, 117] width 79 height 7
click at [798, 110] on link "circleInformation" at bounding box center [801, 109] width 10 height 10
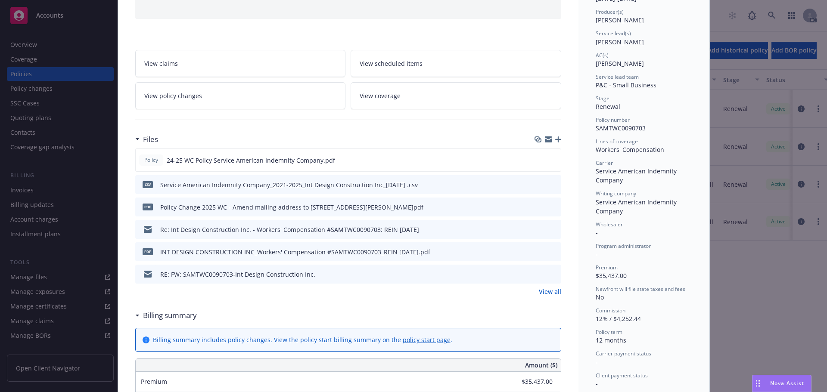
scroll to position [43, 0]
